Goal: Task Accomplishment & Management: Use online tool/utility

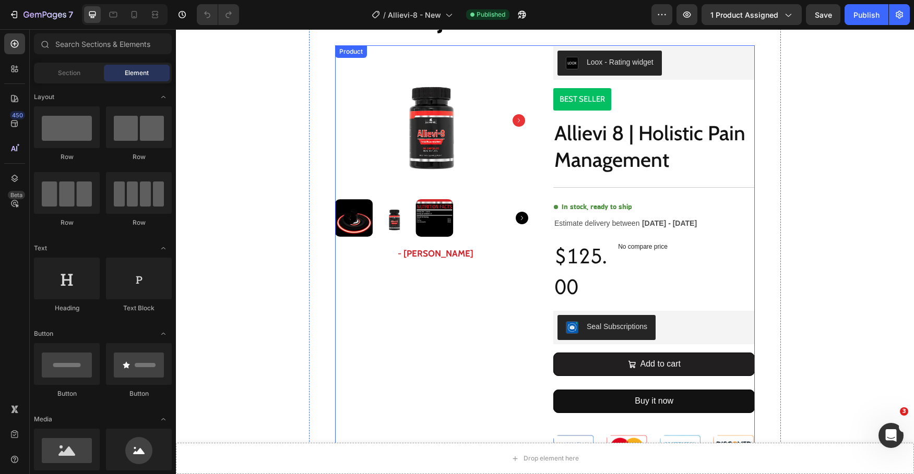
scroll to position [279, 0]
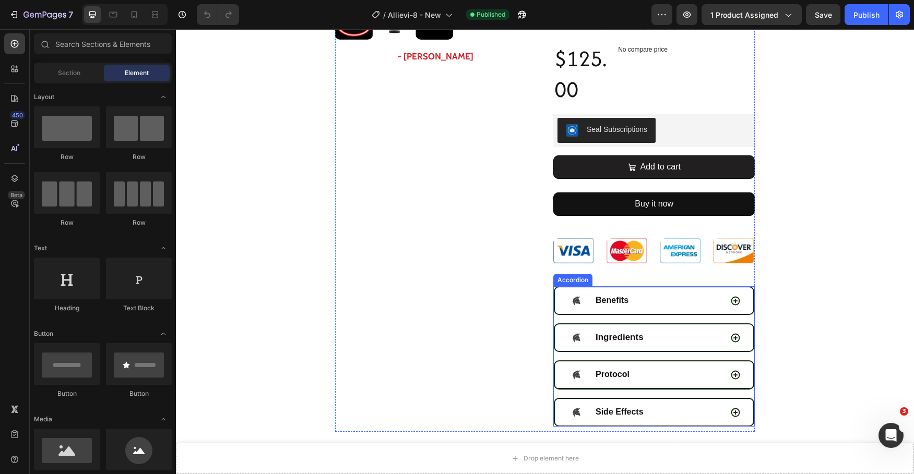
click at [679, 370] on div "Protocol" at bounding box center [644, 375] width 155 height 18
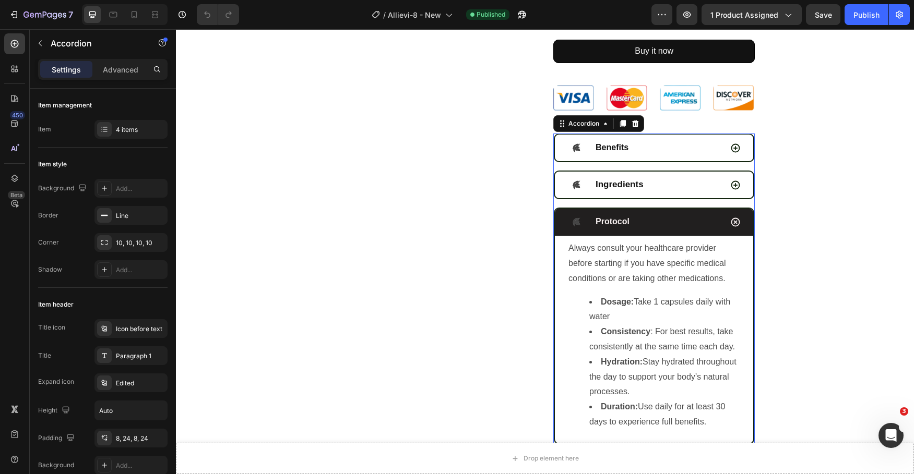
scroll to position [436, 0]
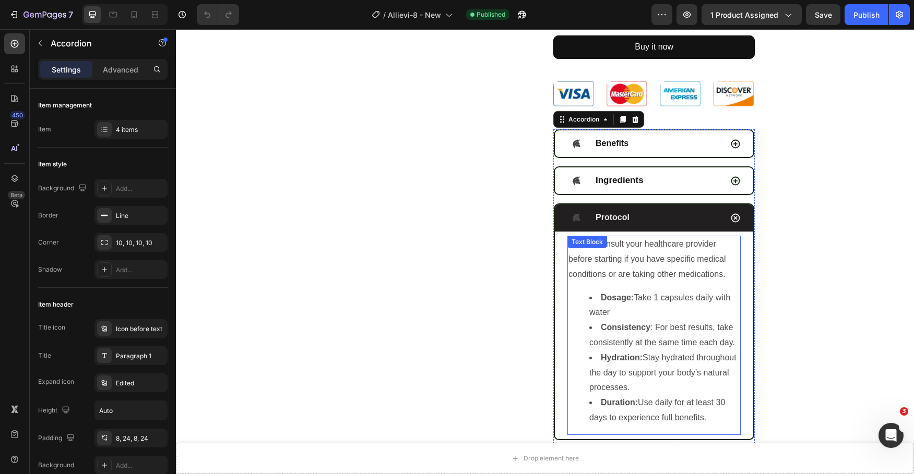
click at [702, 302] on span "Dosage: Take 1 capsules daily with water" at bounding box center [659, 305] width 141 height 24
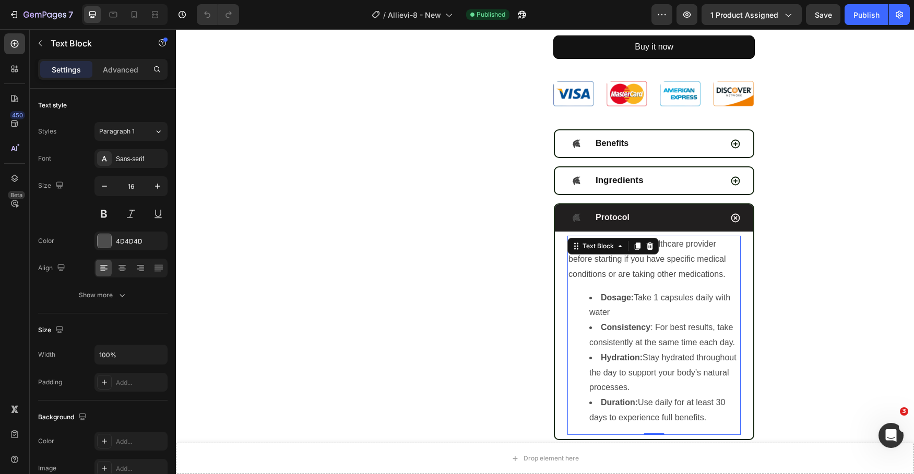
click at [692, 300] on span "Dosage: Take 1 capsules daily with water" at bounding box center [659, 305] width 141 height 24
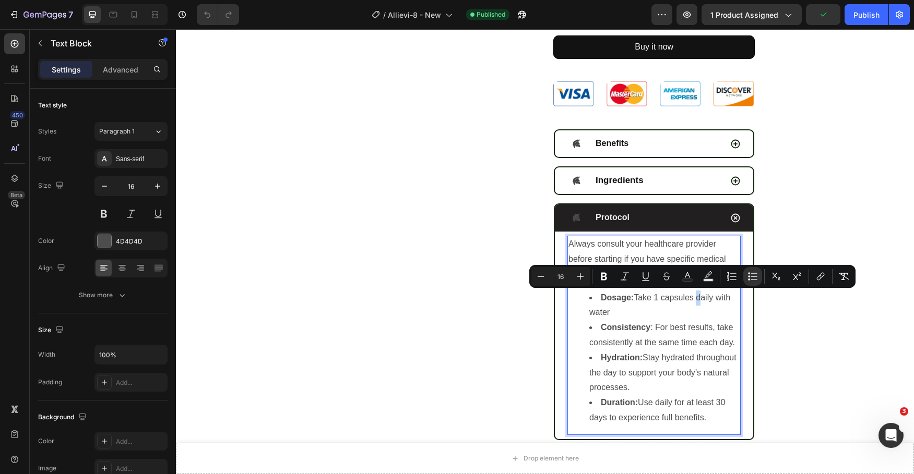
click at [691, 300] on span "Dosage: Take 1 capsules daily with water" at bounding box center [659, 305] width 141 height 24
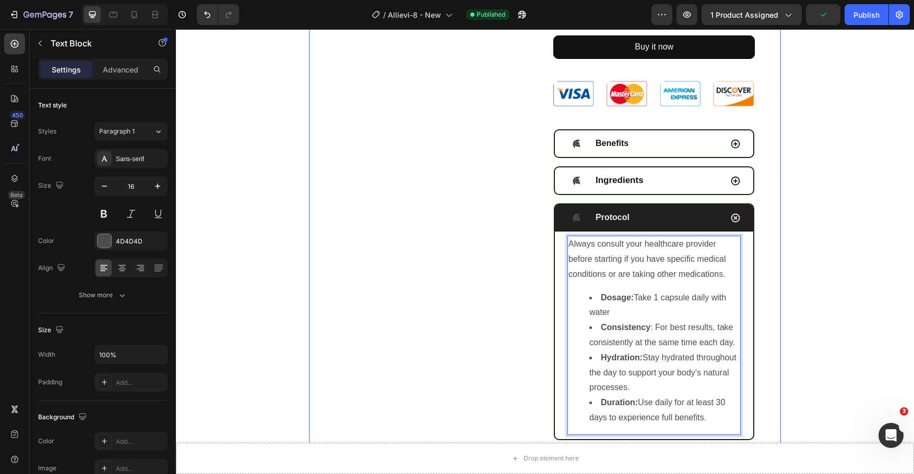
click at [782, 290] on section "REBUILD AND REVITALIZE YOUR JOINTS AND BONES! Heading Product Images - [PERSON_…" at bounding box center [544, 77] width 607 height 927
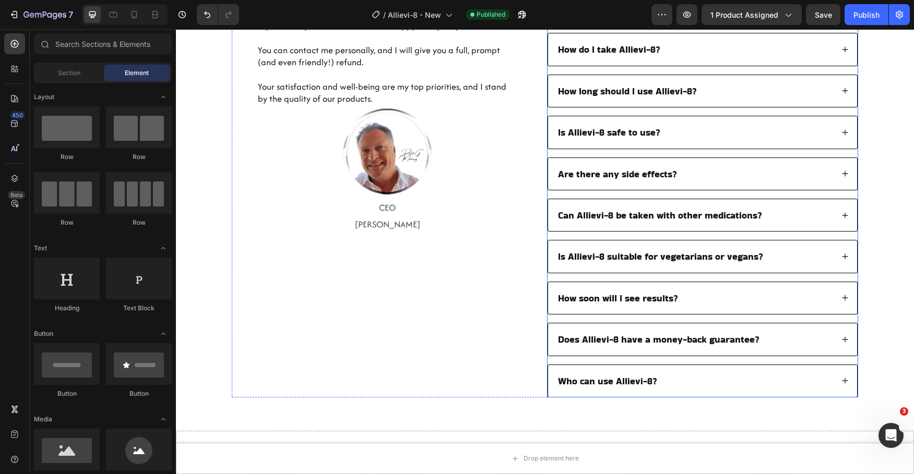
scroll to position [1909, 0]
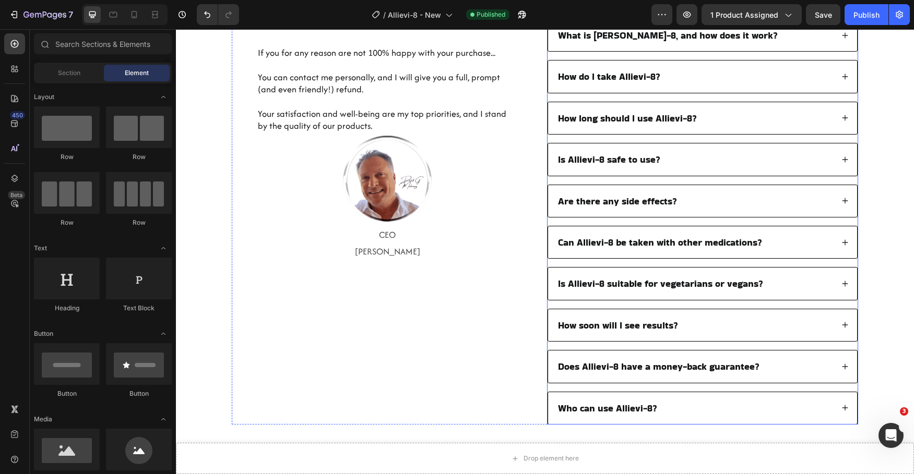
click at [729, 79] on div "How do I take Allievi-8?" at bounding box center [694, 76] width 277 height 15
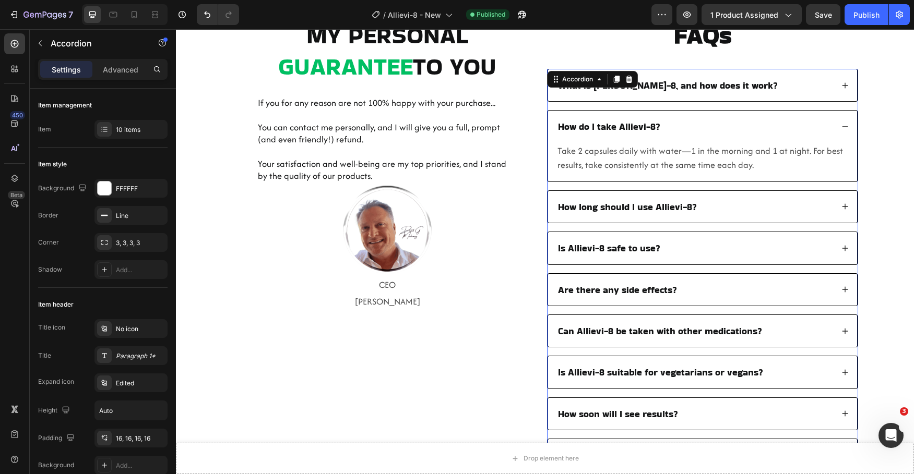
scroll to position [1857, 0]
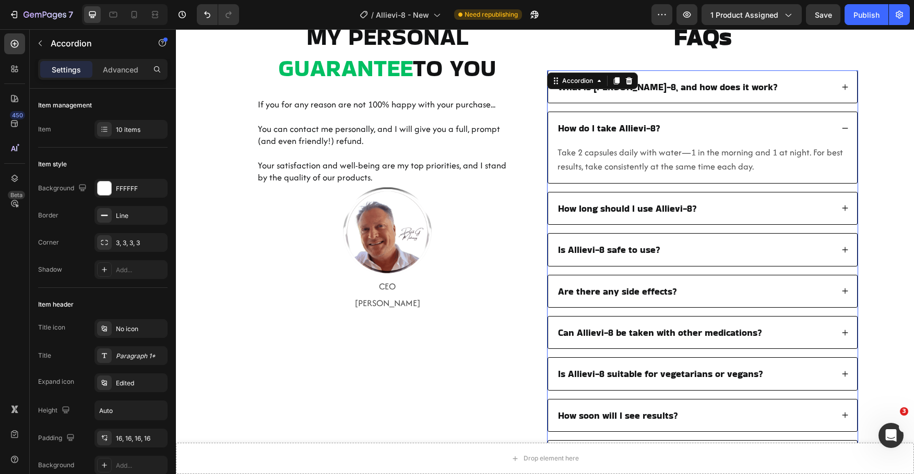
click at [716, 209] on div "How long should I use Allievi-8?" at bounding box center [694, 208] width 277 height 15
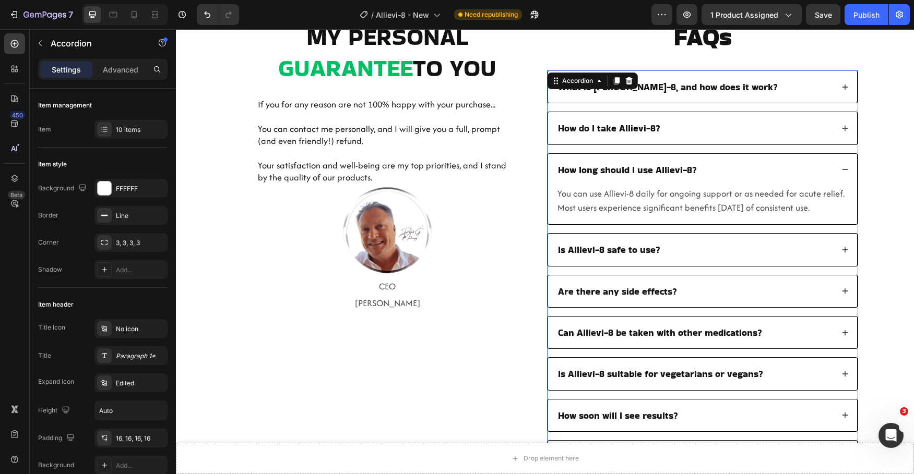
click at [720, 140] on div "How do I take Allievi-8?" at bounding box center [702, 128] width 309 height 32
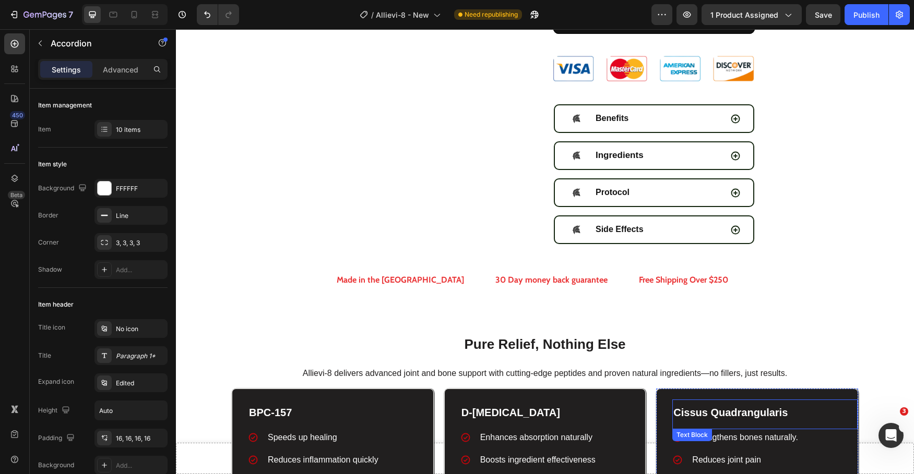
scroll to position [391, 0]
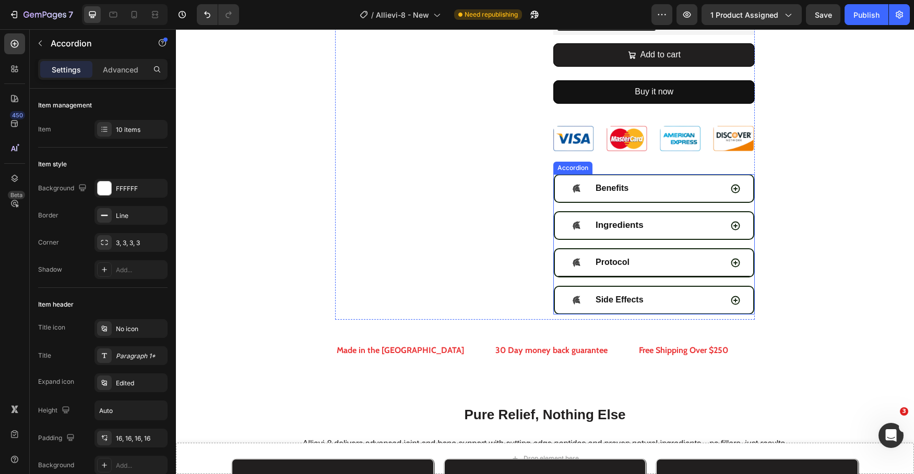
click at [671, 262] on div "Protocol" at bounding box center [644, 263] width 155 height 18
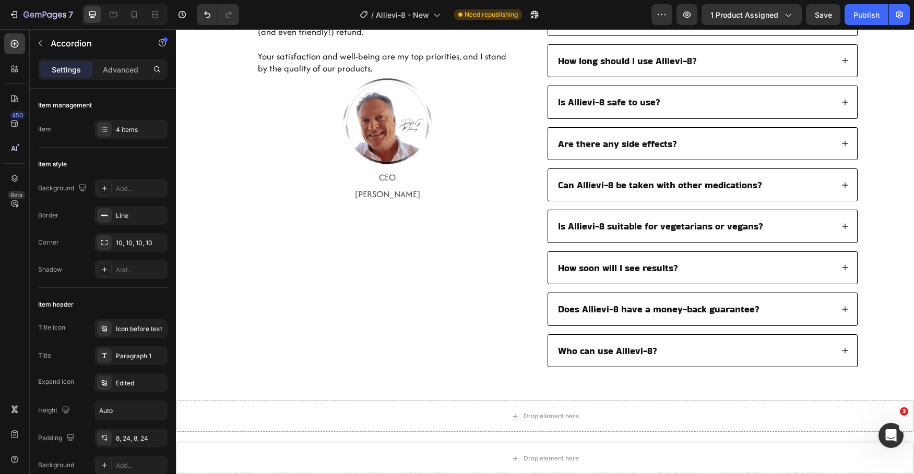
scroll to position [1972, 0]
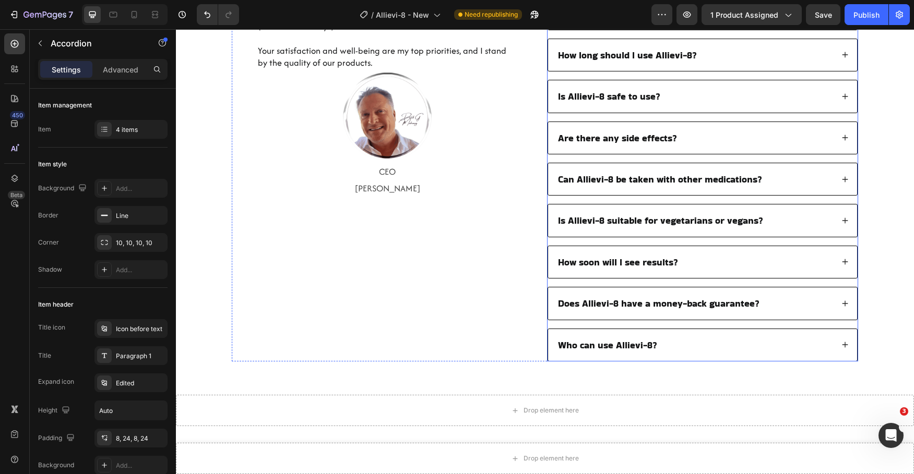
click at [718, 65] on div "How long should I use Allievi-8?" at bounding box center [702, 55] width 309 height 32
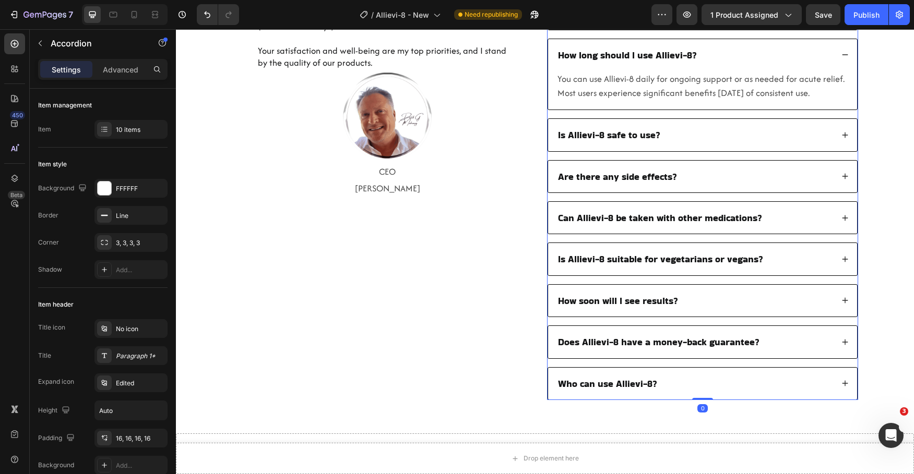
click at [718, 65] on div "How long should I use Allievi-8?" at bounding box center [702, 55] width 309 height 32
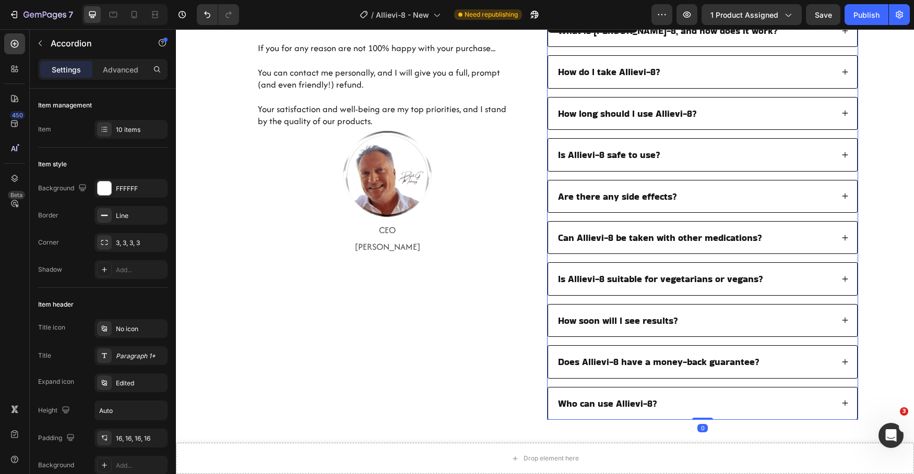
scroll to position [1910, 0]
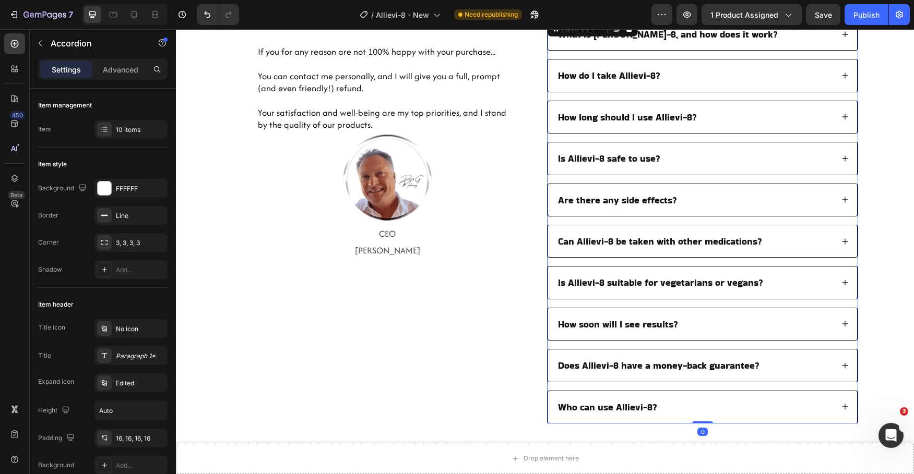
click at [718, 65] on div "How do I take Allievi-8?" at bounding box center [702, 76] width 309 height 32
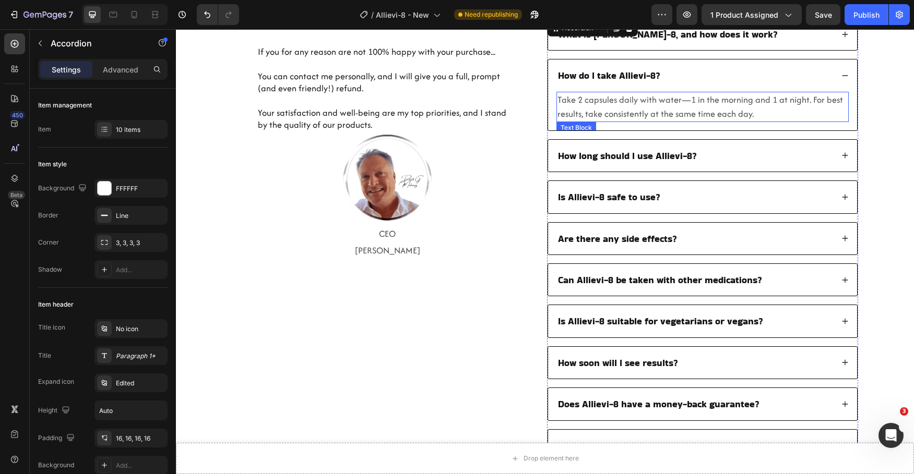
click at [720, 114] on span "Take 2 capsules daily with water—1 in the morning and 1 at night. For best resu…" at bounding box center [700, 106] width 286 height 27
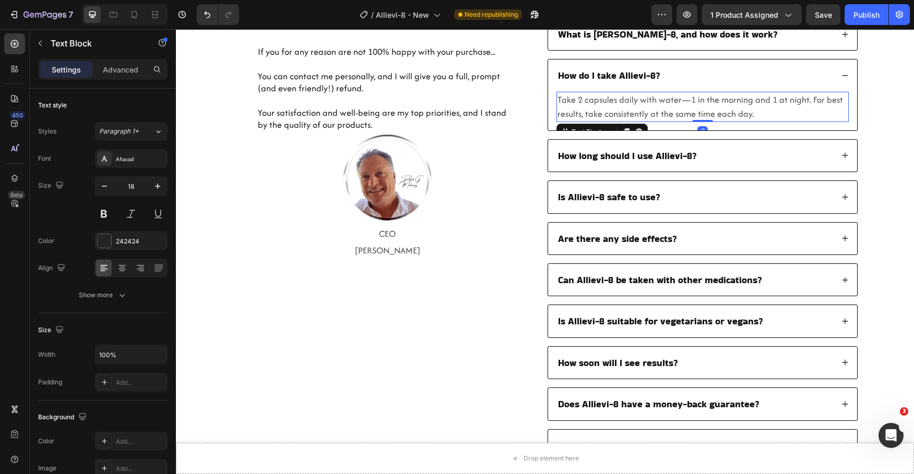
click at [720, 114] on span "Take 2 capsules daily with water—1 in the morning and 1 at night. For best resu…" at bounding box center [700, 106] width 286 height 27
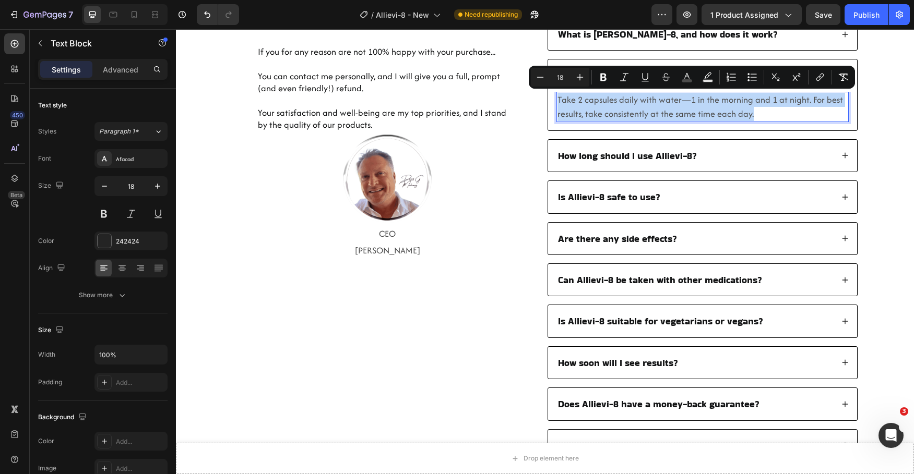
copy span "Take 2 capsules daily with water—1 in the morning and 1 at night. For best resu…"
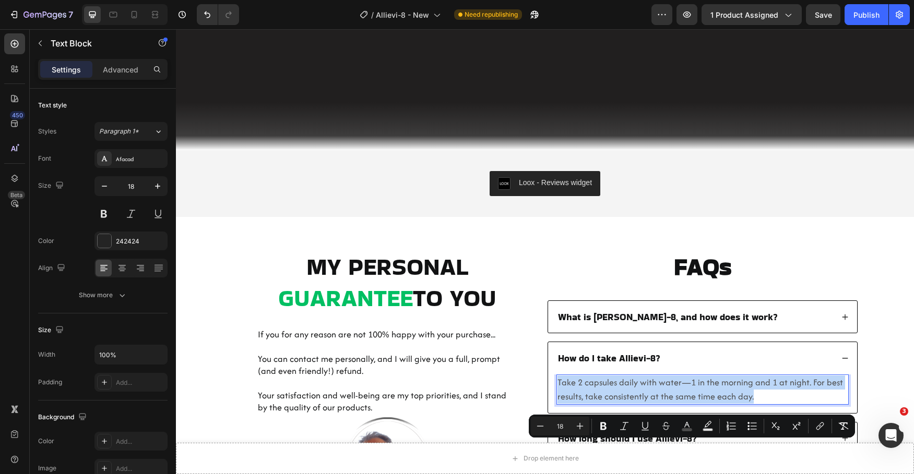
type input "16"
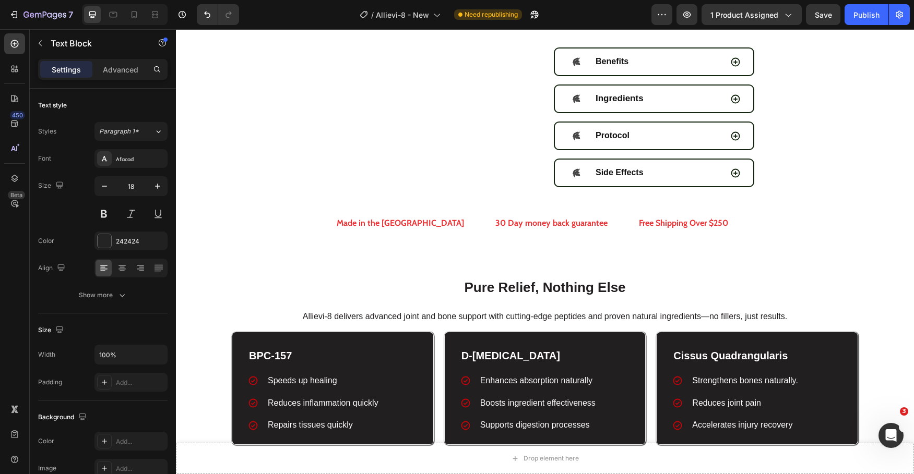
scroll to position [519, 0]
click at [702, 128] on div "Protocol" at bounding box center [644, 135] width 155 height 18
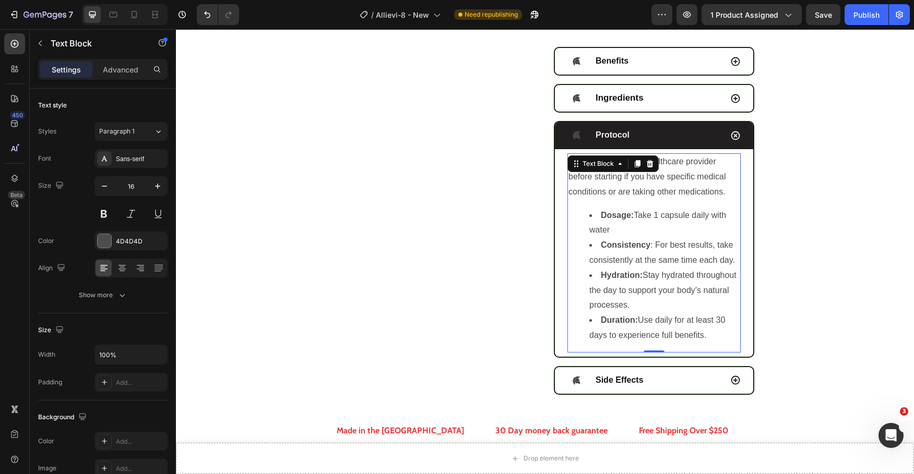
click at [656, 216] on span "Dosage: Take 1 capsule daily with water" at bounding box center [657, 223] width 137 height 24
click at [687, 218] on span "Dosage: Take 2 capsule daily with water" at bounding box center [657, 223] width 137 height 24
click at [624, 232] on li "Dosage: Take 2 capsules daily with water" at bounding box center [664, 223] width 150 height 30
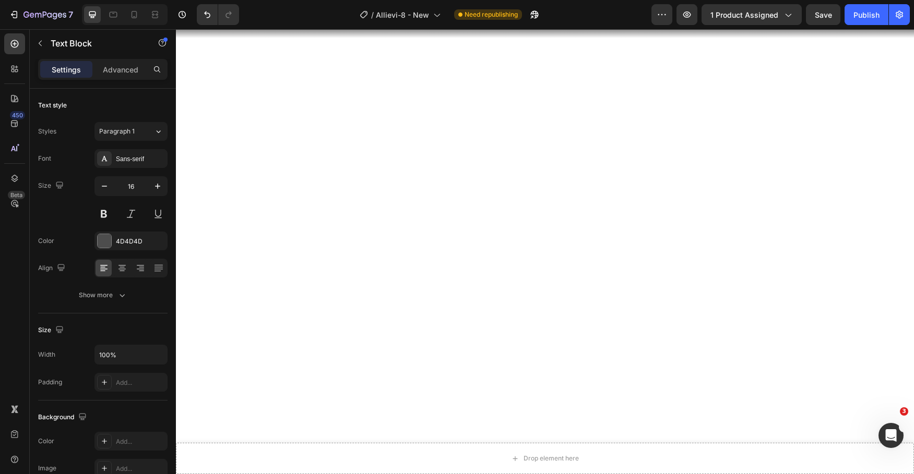
scroll to position [0, 0]
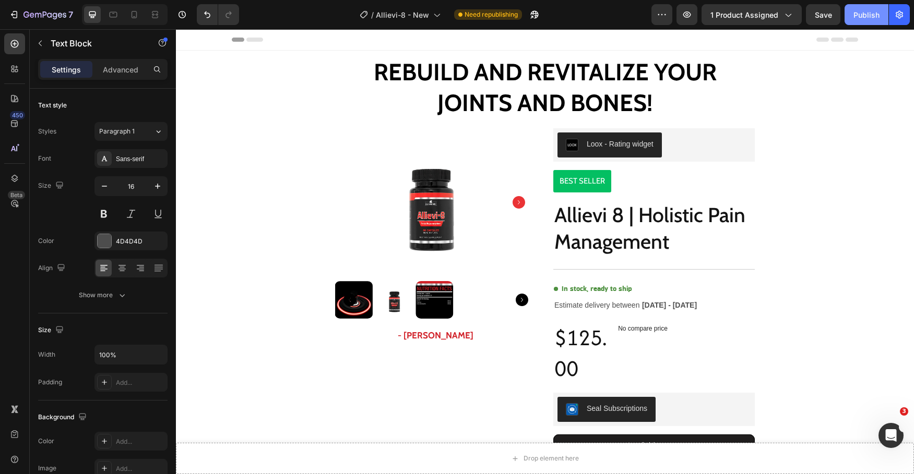
click at [875, 13] on div "Publish" at bounding box center [866, 14] width 26 height 11
